Goal: Information Seeking & Learning: Check status

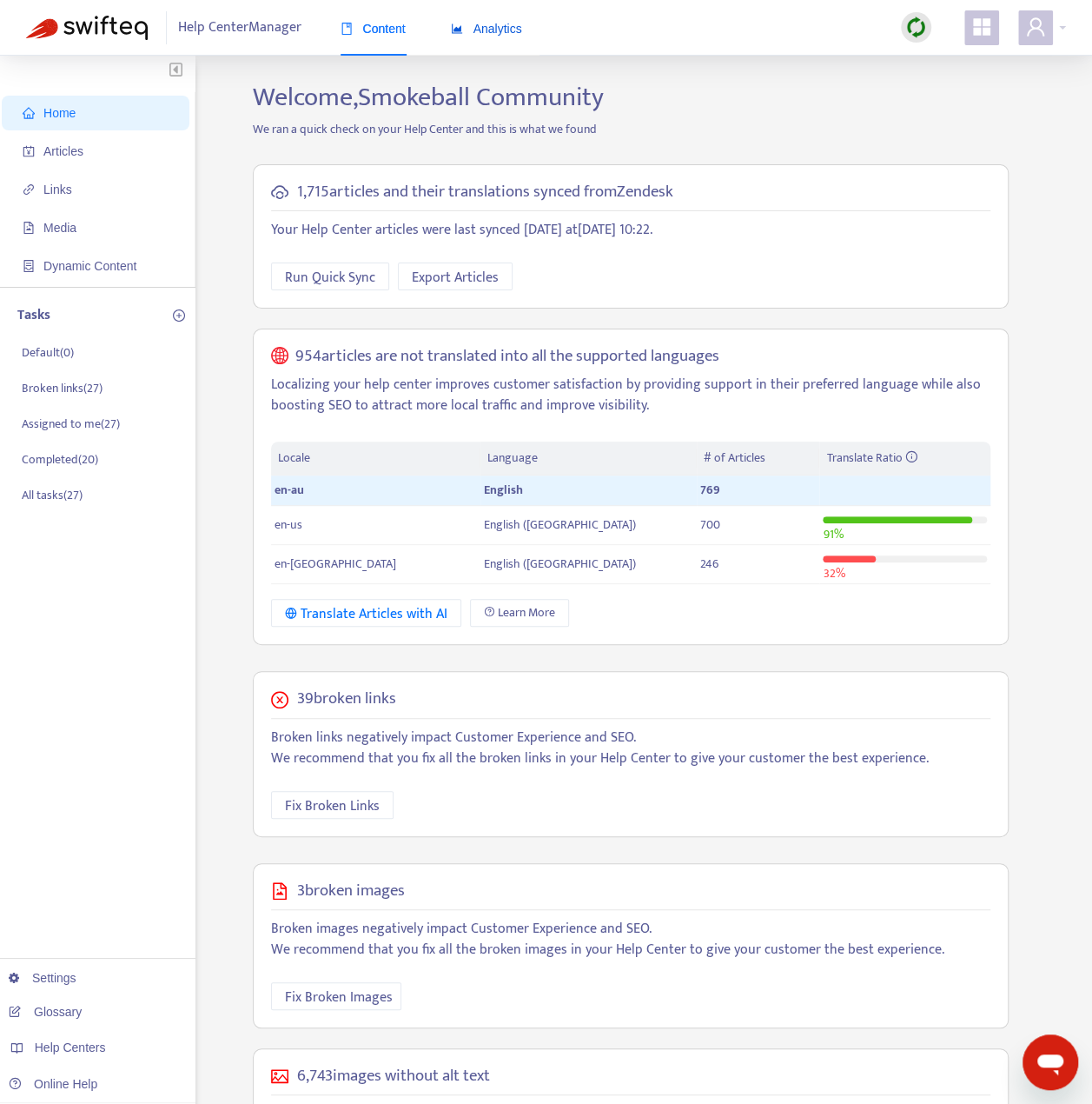
click at [509, 28] on span "Analytics" at bounding box center [487, 29] width 71 height 14
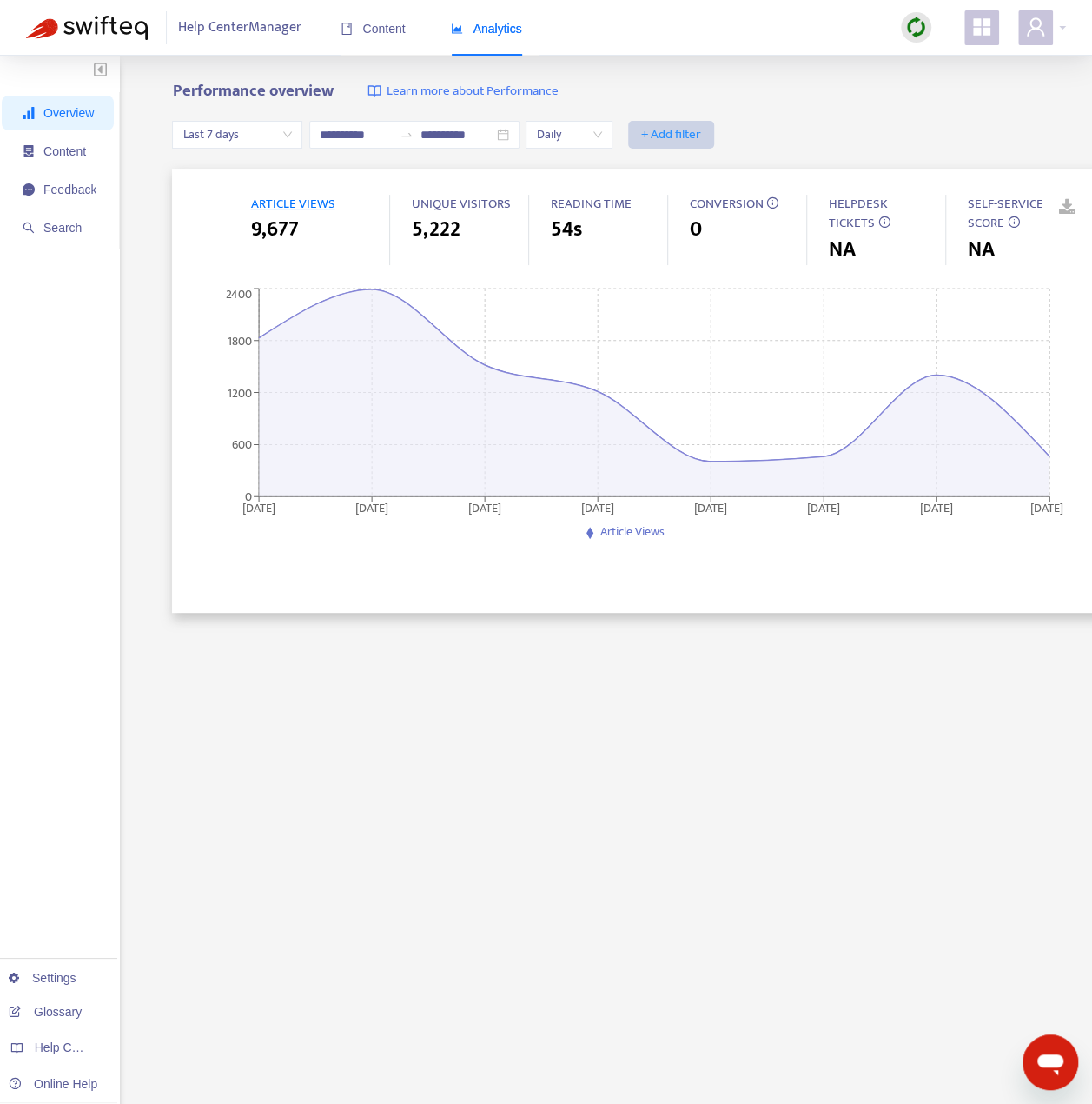
click at [701, 128] on span "+ Add filter" at bounding box center [671, 135] width 60 height 21
click at [707, 172] on span "Language" at bounding box center [717, 170] width 78 height 19
click at [731, 129] on div at bounding box center [681, 135] width 105 height 21
click at [728, 170] on div "en-au" at bounding box center [827, 169] width 303 height 19
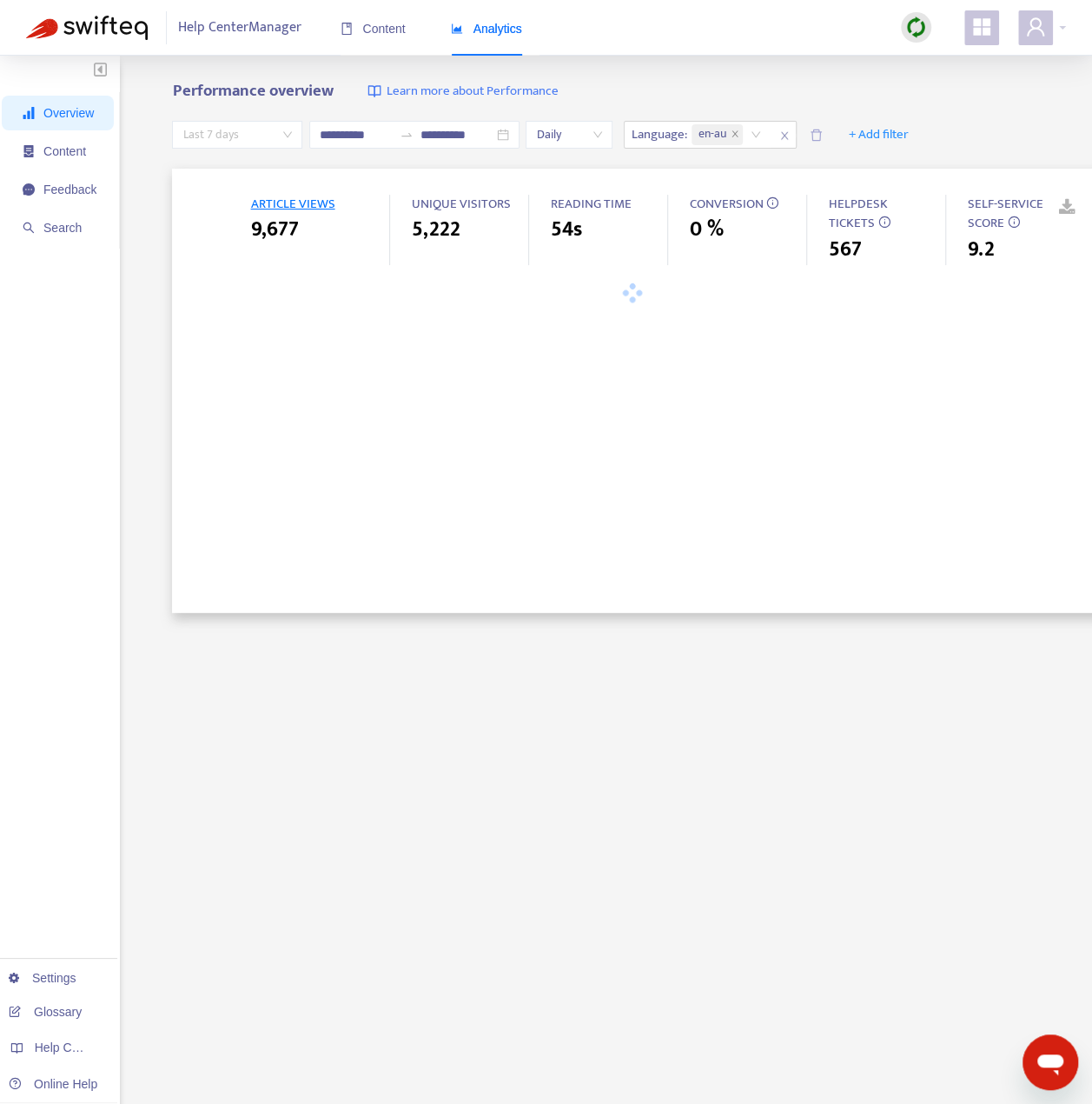
click at [201, 140] on span "Last 7 days" at bounding box center [237, 134] width 109 height 26
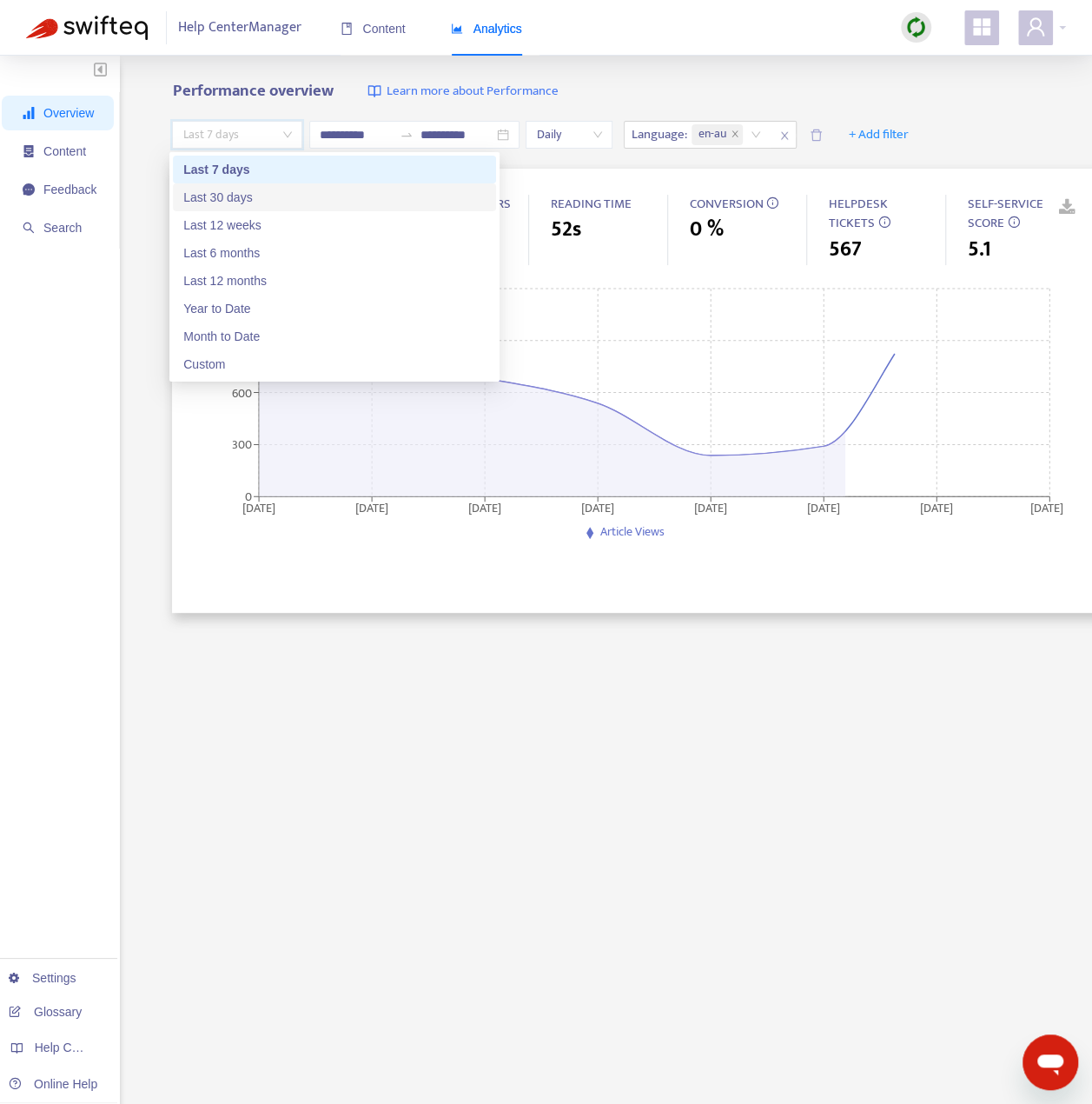
click at [213, 187] on div "Last 30 days" at bounding box center [333, 196] width 323 height 28
type input "**********"
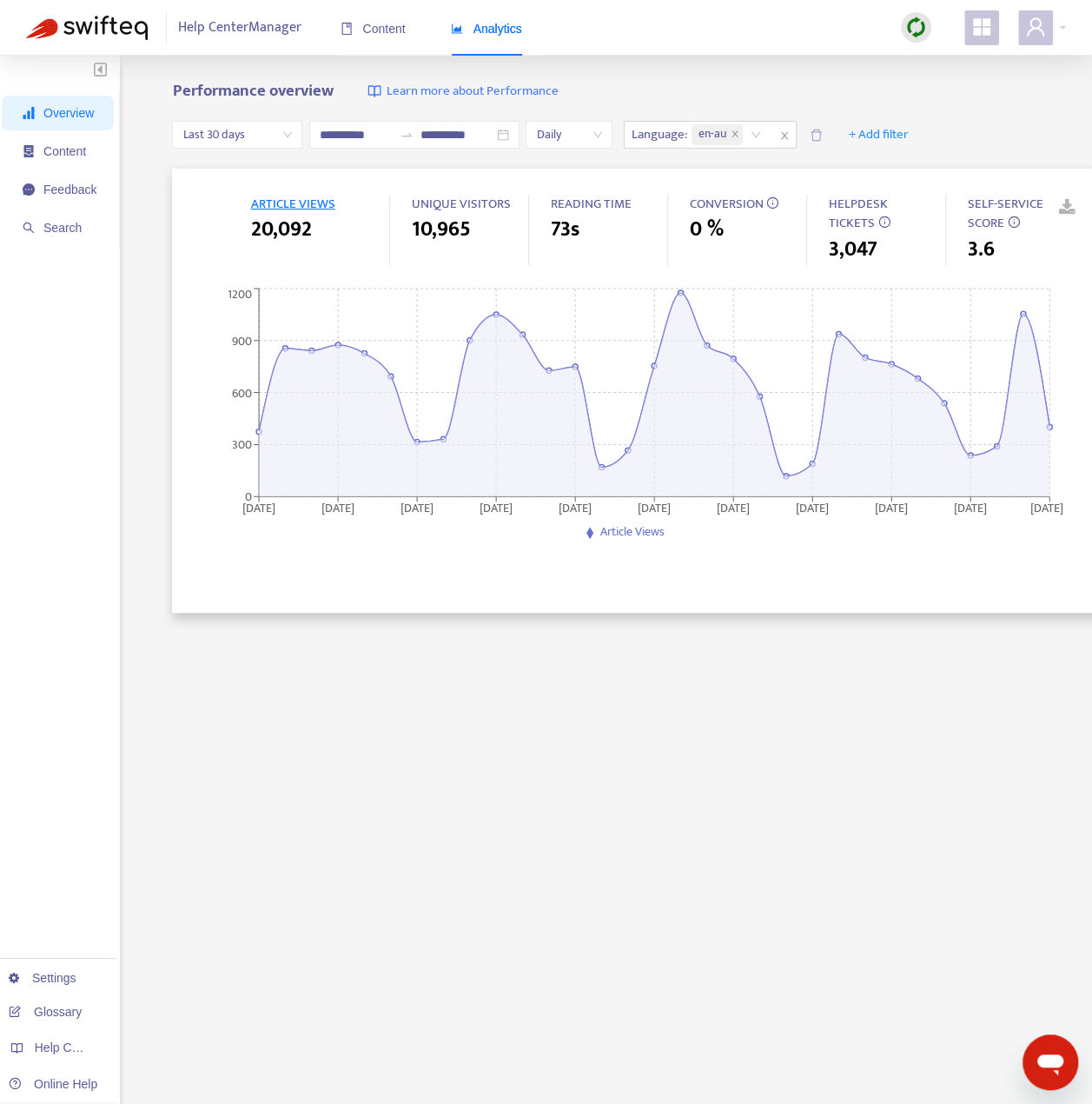
click at [122, 183] on div "**********" at bounding box center [546, 633] width 1040 height 1104
click at [88, 172] on span "Feedback" at bounding box center [59, 190] width 74 height 34
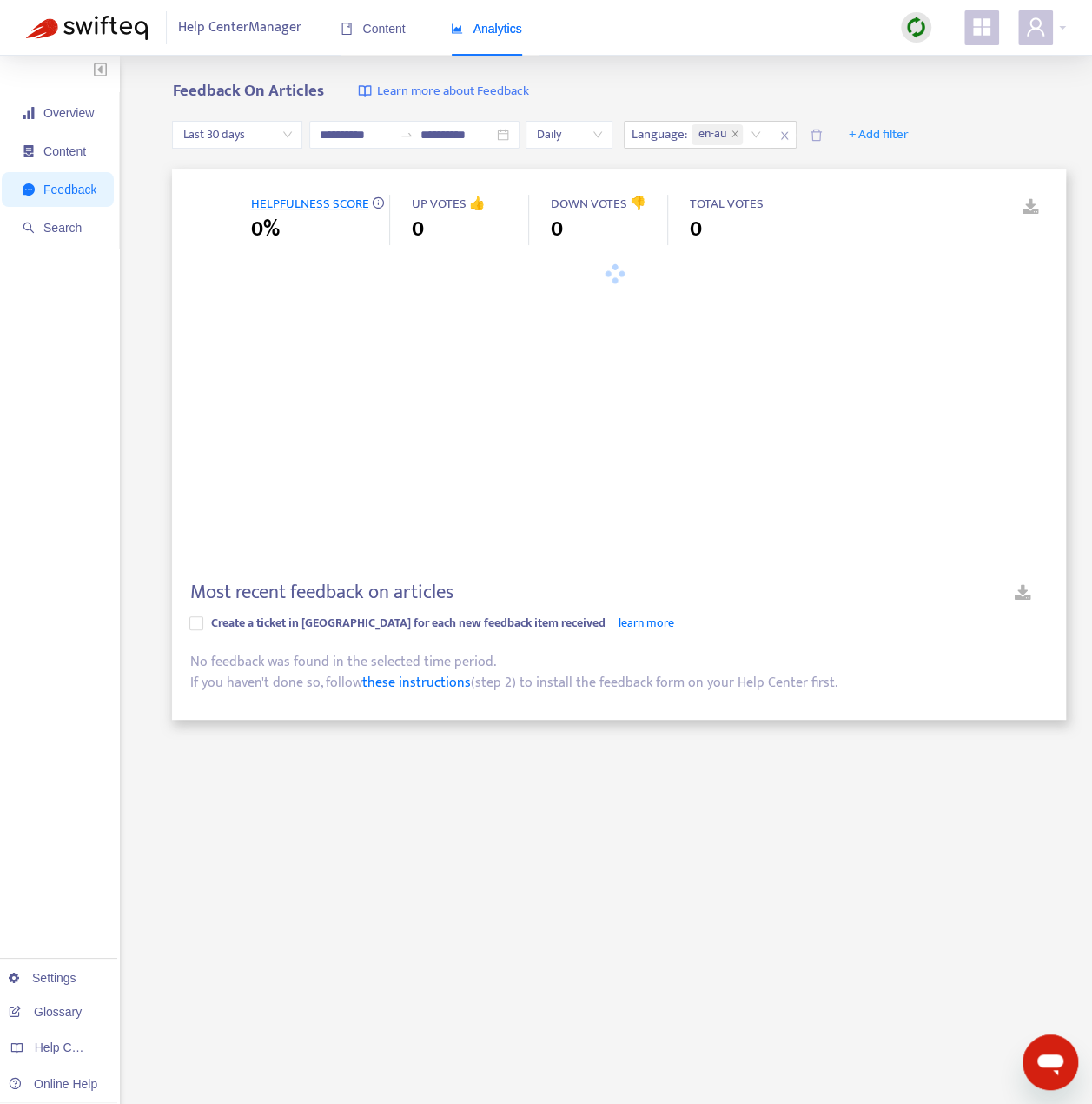
click at [82, 182] on span "Feedback" at bounding box center [69, 189] width 53 height 14
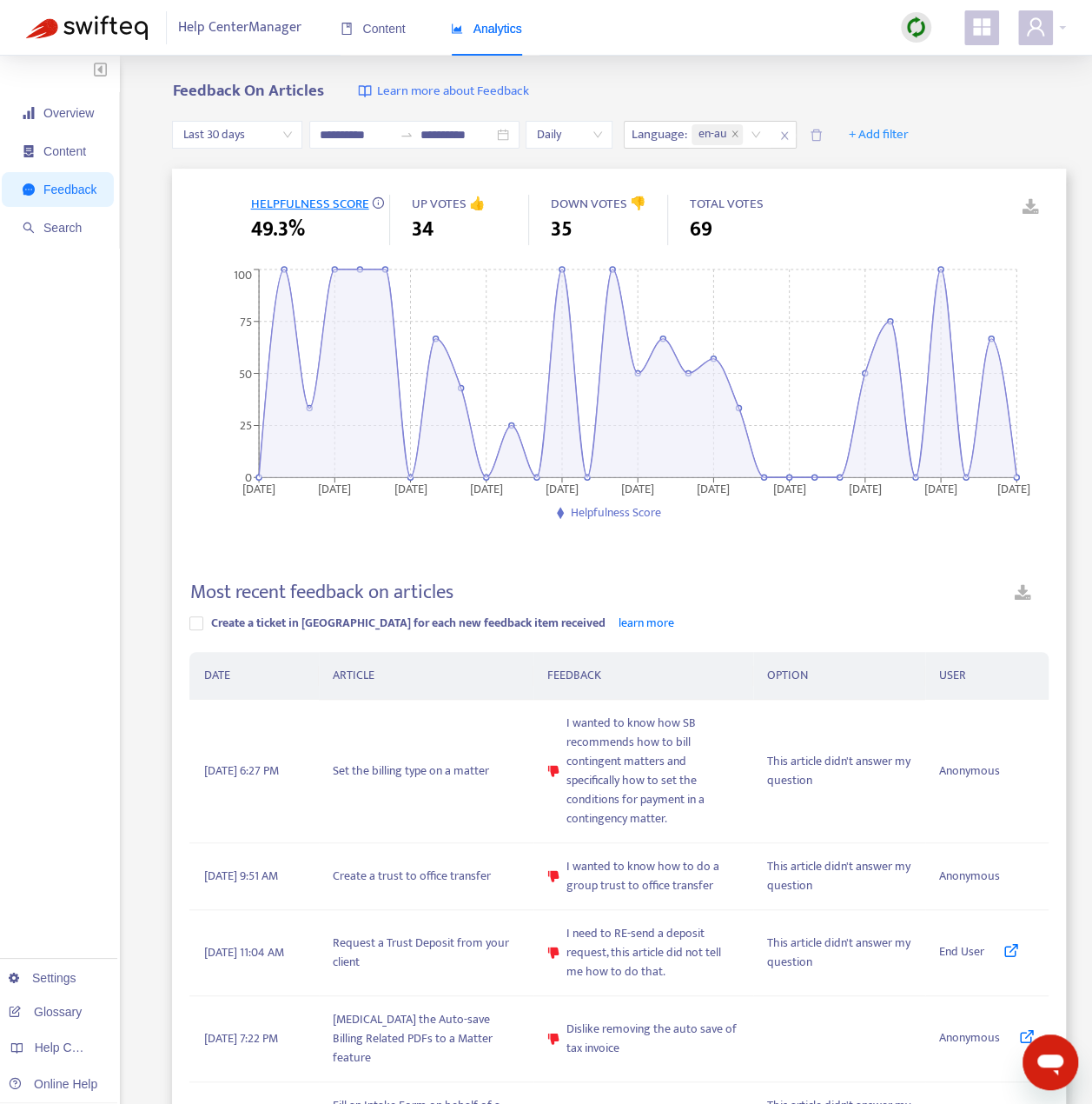
click at [854, 604] on div "Most recent feedback on articles" at bounding box center [619, 596] width 859 height 31
